Goal: Task Accomplishment & Management: Manage account settings

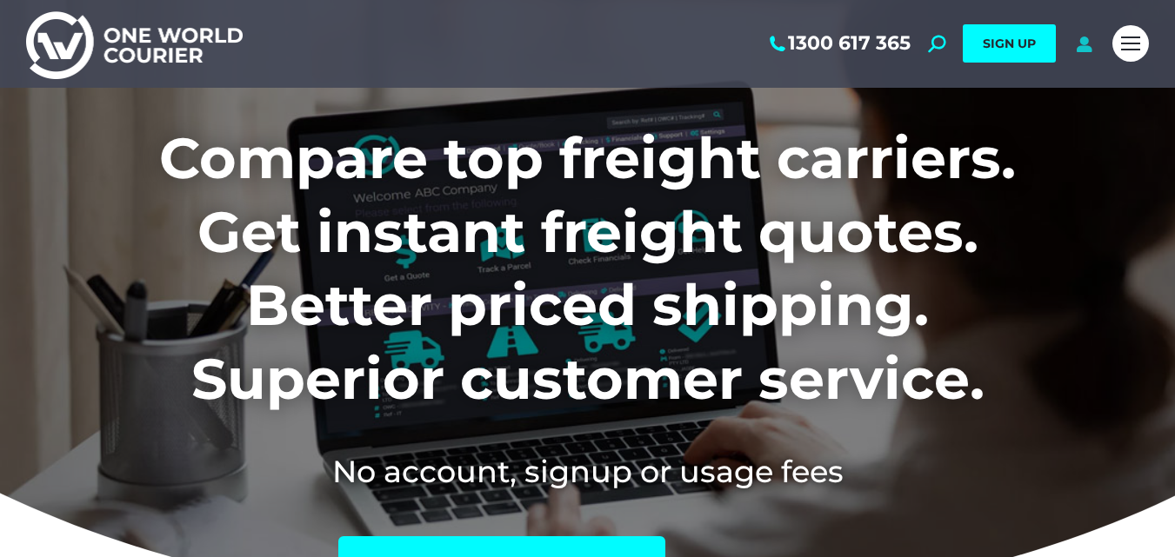
click at [1076, 48] on icon at bounding box center [1084, 43] width 22 height 17
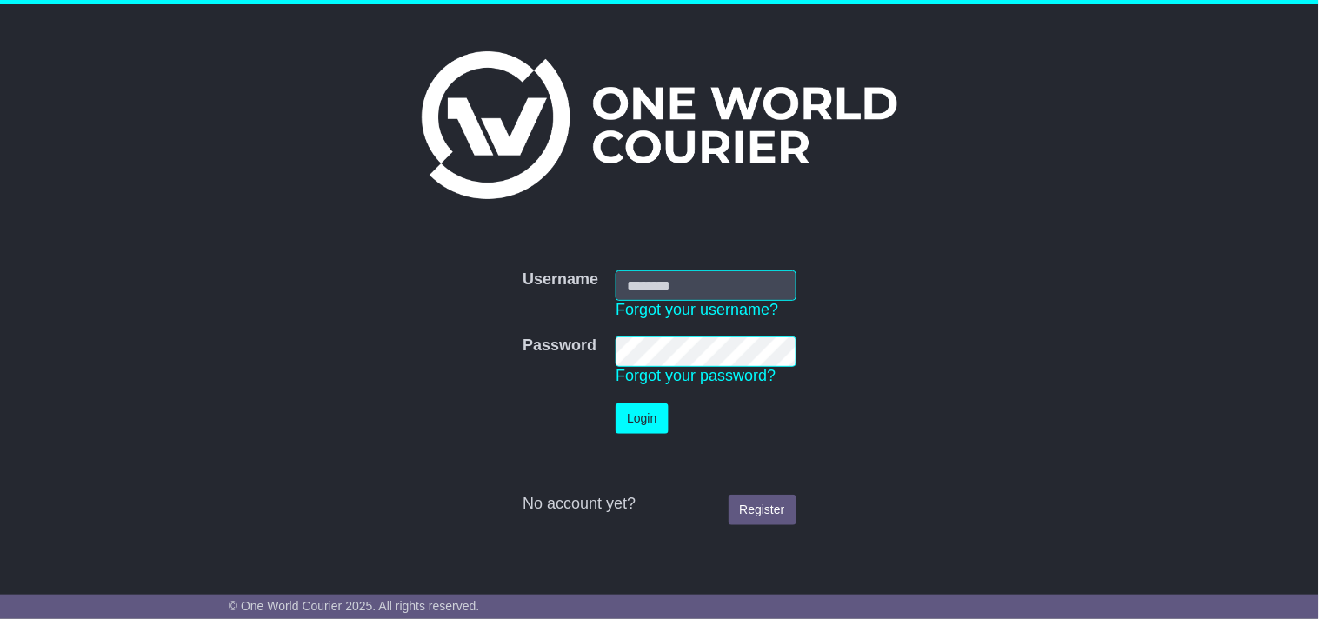
type input "**********"
click at [642, 418] on button "Login" at bounding box center [642, 418] width 52 height 30
